Goal: Task Accomplishment & Management: Manage account settings

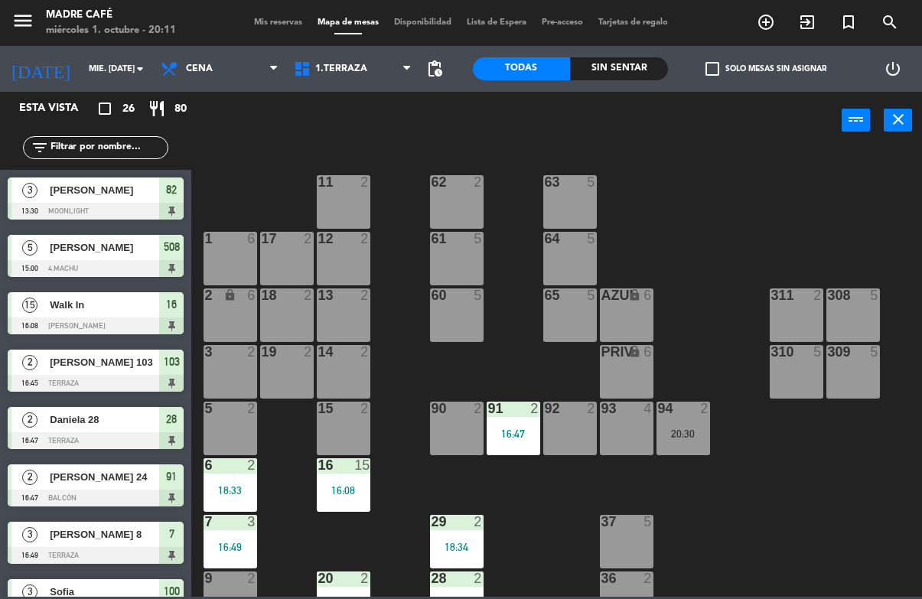
click at [651, 76] on div "Sin sentar" at bounding box center [619, 68] width 98 height 23
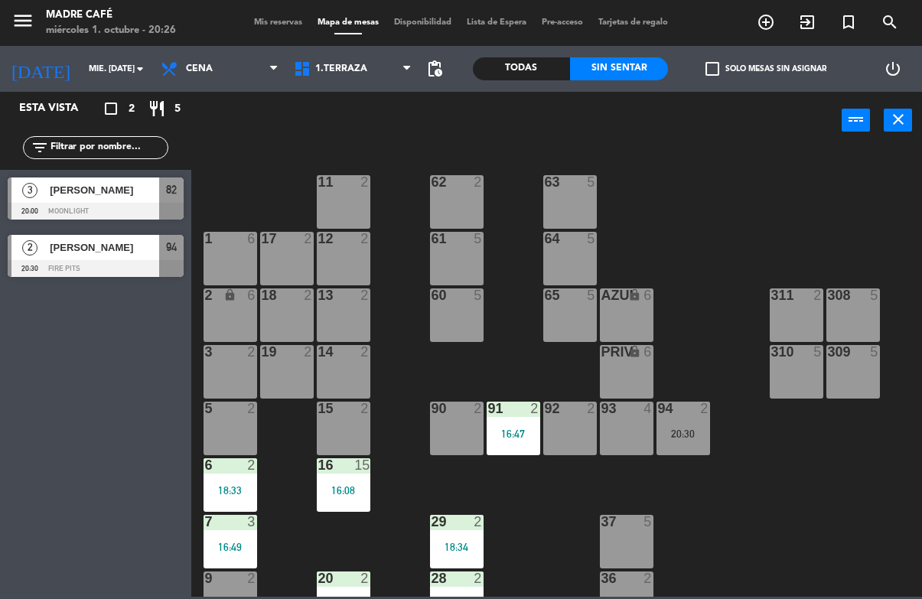
click at [502, 70] on div "Todas" at bounding box center [522, 68] width 98 height 23
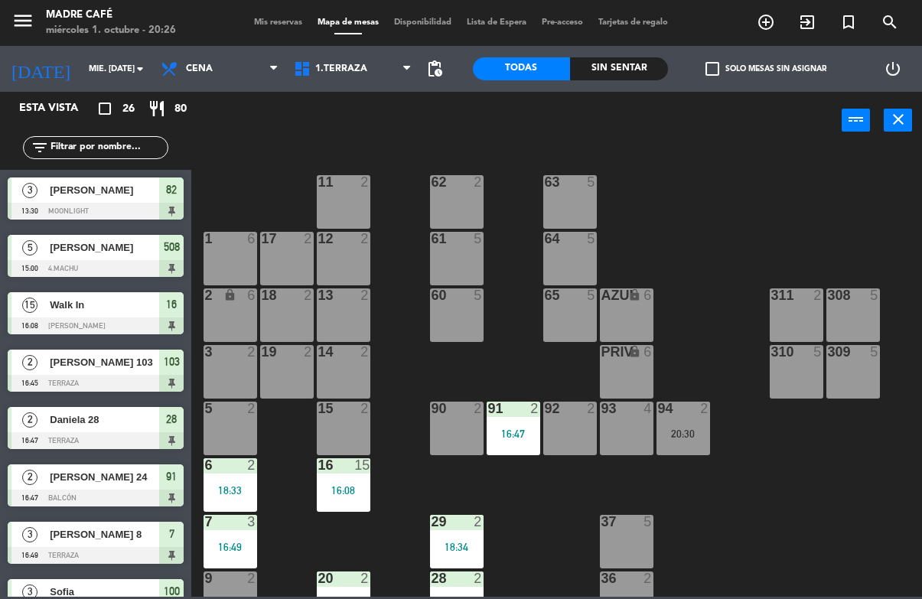
click at [119, 148] on input "text" at bounding box center [108, 147] width 119 height 17
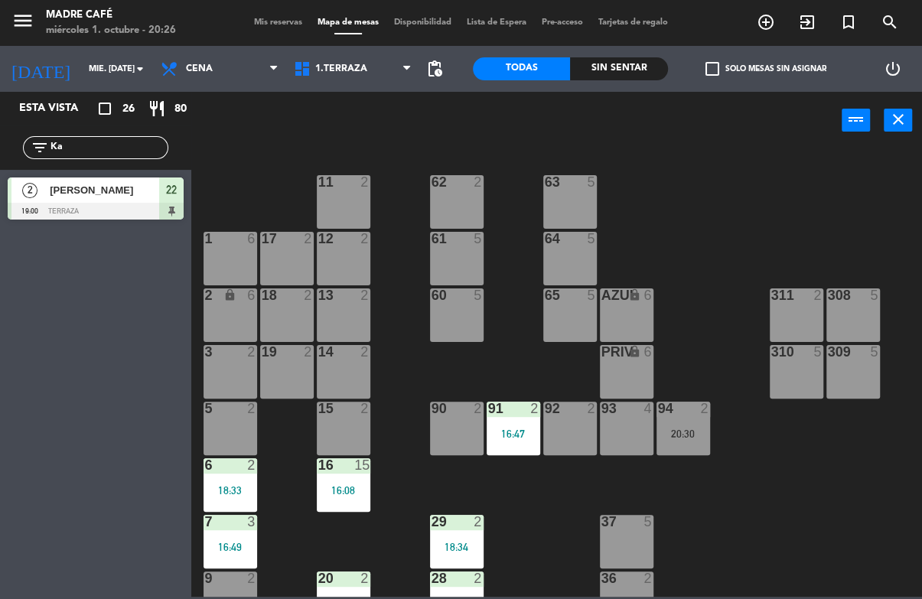
type input "Kar"
click at [126, 139] on input "Kar" at bounding box center [108, 147] width 119 height 17
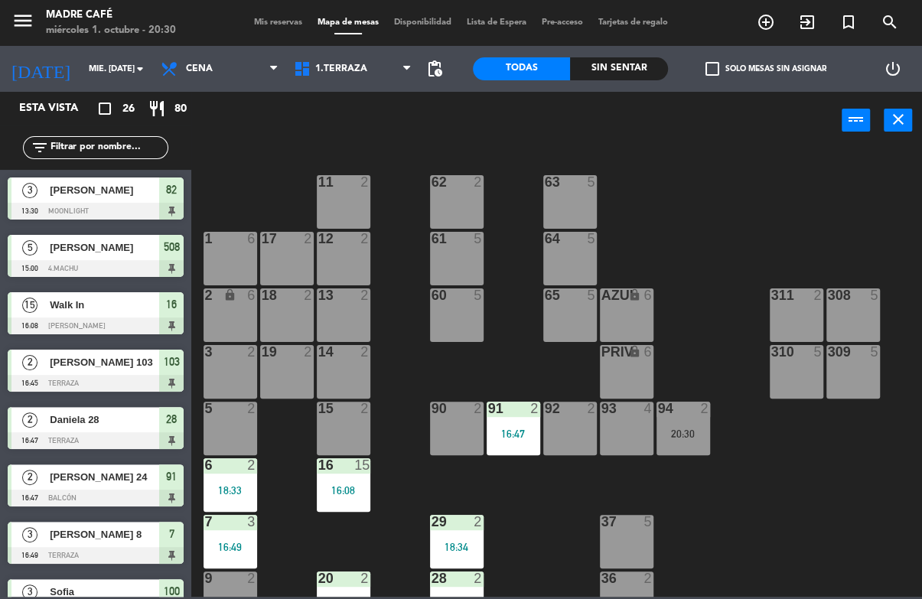
click at [792, 168] on div "11 2 63 5 62 2 12 2 1 6 61 5 64 5 17 2 13 2 2 lock 6 60 5 65 5 308 5 18 2 311 2…" at bounding box center [562, 372] width 722 height 449
click at [622, 66] on div "Sin sentar" at bounding box center [619, 68] width 98 height 23
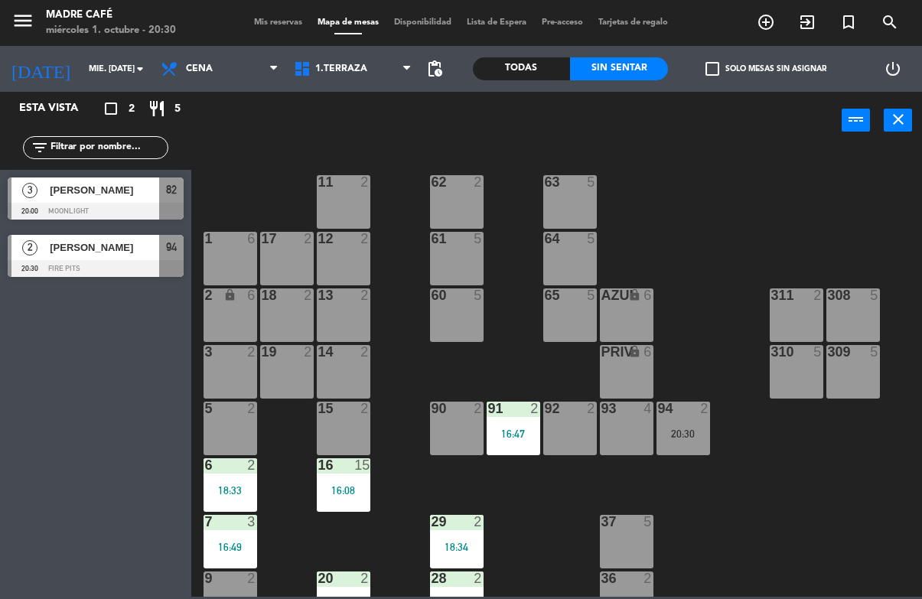
click at [70, 589] on div "Esta vista crop_square 2 restaurant 5 filter_list 3 [PERSON_NAME] 20:00 Moonlig…" at bounding box center [95, 345] width 191 height 507
click at [122, 197] on span "[PERSON_NAME]" at bounding box center [104, 190] width 109 height 16
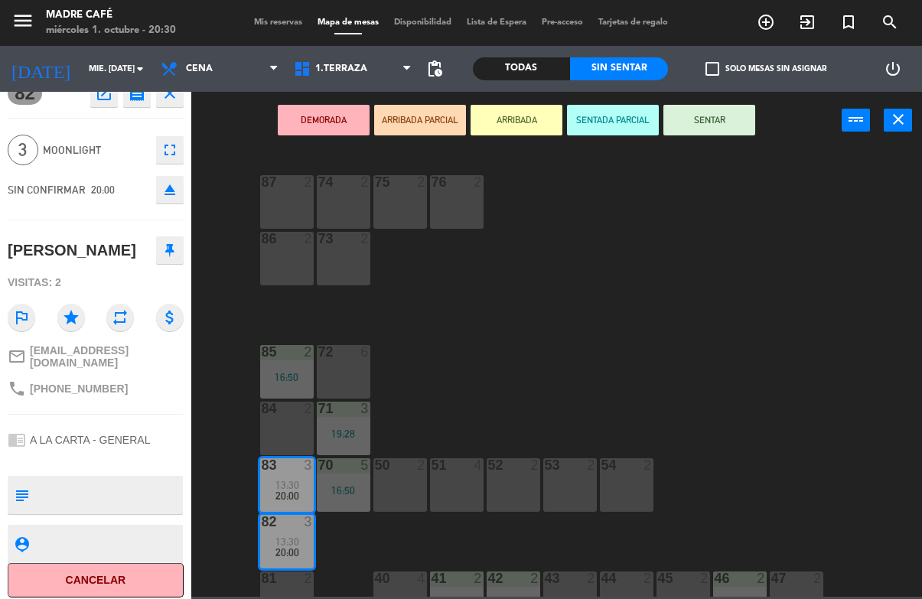
scroll to position [19, 0]
click at [150, 573] on button "Cancelar" at bounding box center [96, 581] width 176 height 34
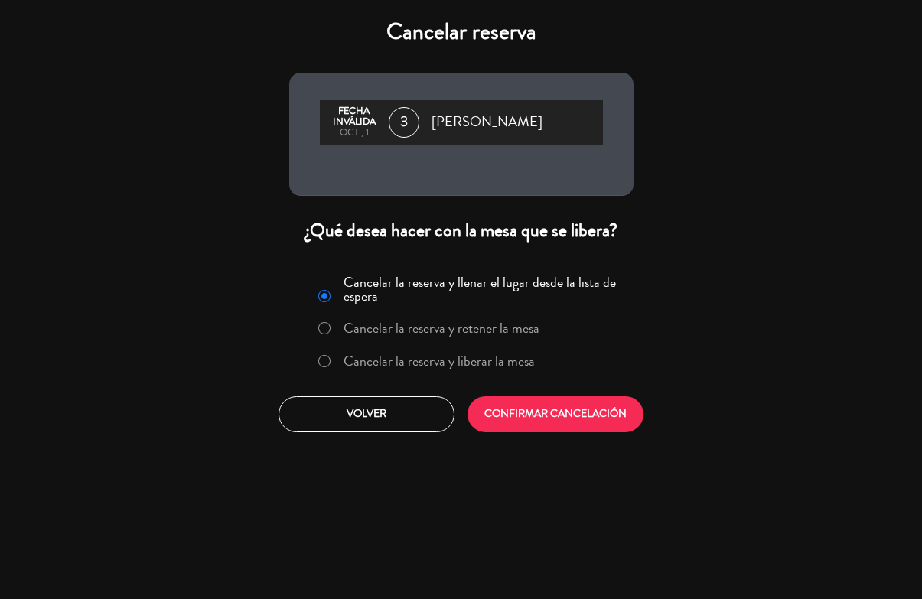
click at [380, 364] on label "Cancelar la reserva y liberar la mesa" at bounding box center [439, 361] width 191 height 14
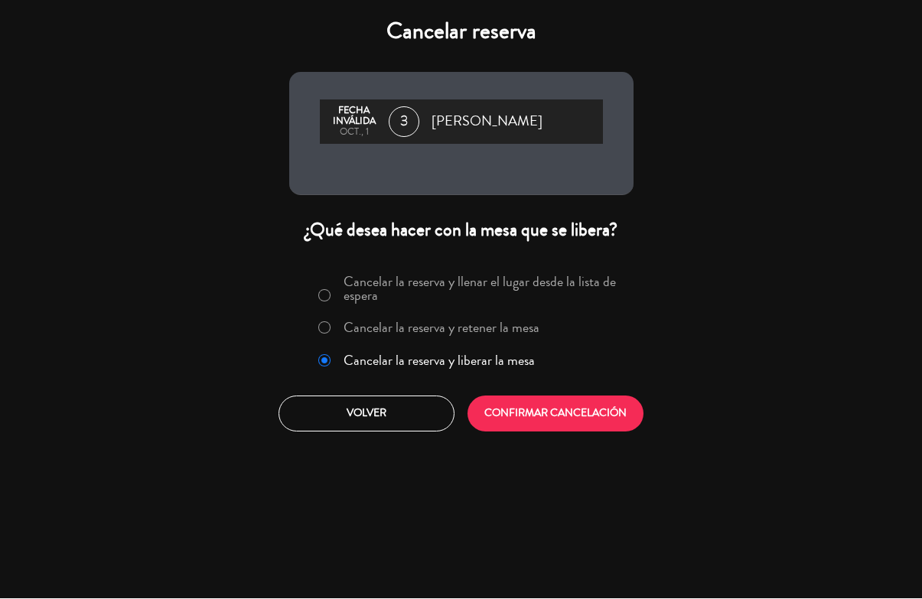
click at [504, 407] on button "CONFIRMAR CANCELACIÓN" at bounding box center [556, 414] width 176 height 36
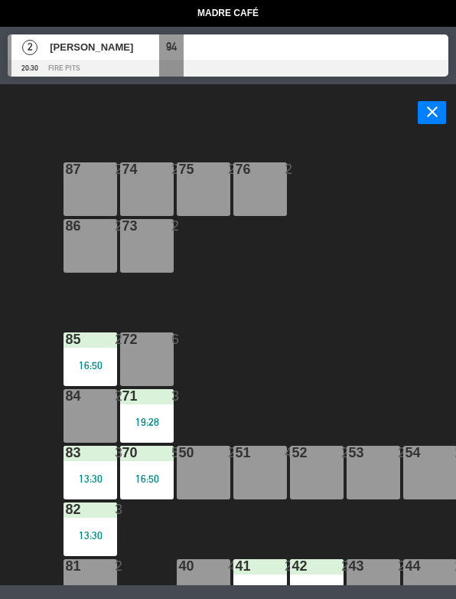
select select "dinner"
select select
